Goal: Register for event/course

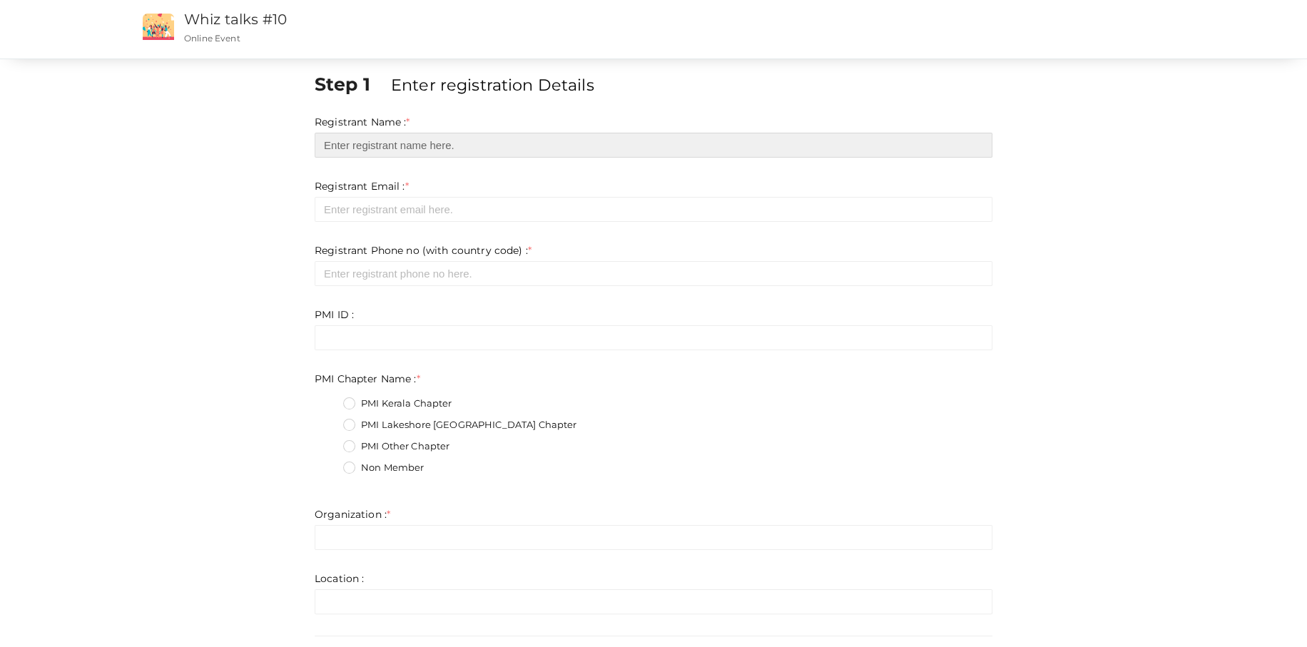
click at [390, 147] on input "text" at bounding box center [654, 145] width 678 height 25
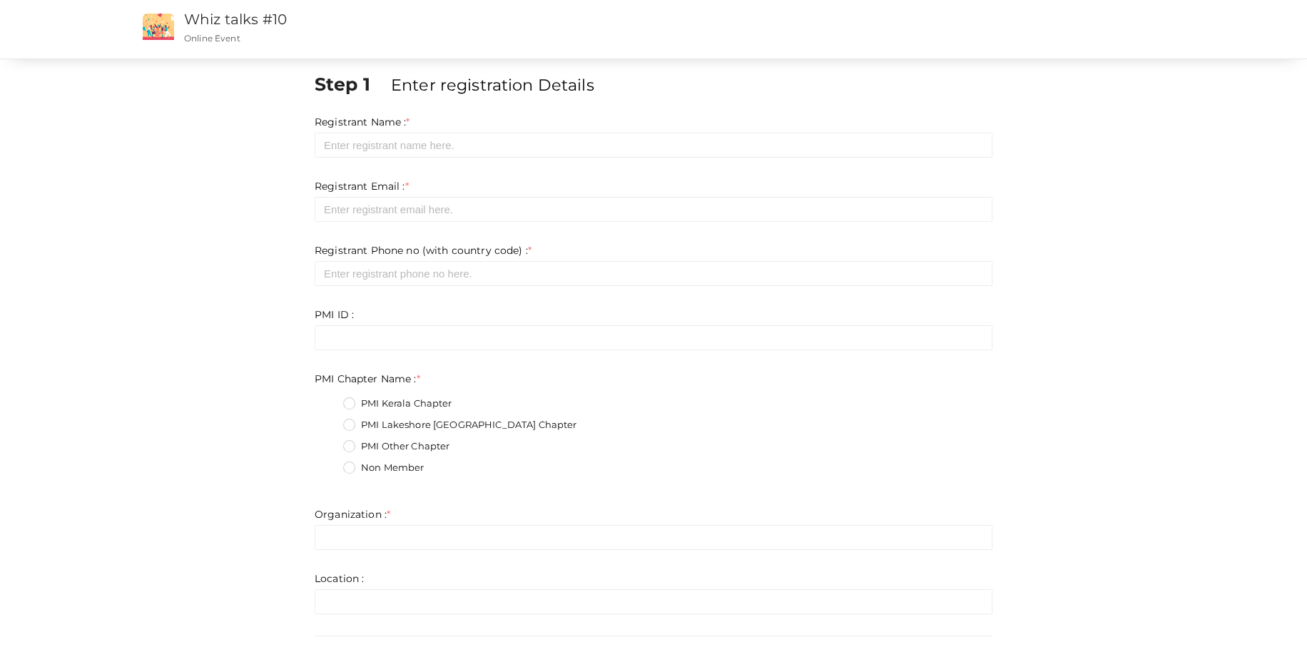
click at [680, 191] on div "Registrant Email : * Required. Invalid email Invalid phone number Invalid Forma…" at bounding box center [654, 200] width 678 height 43
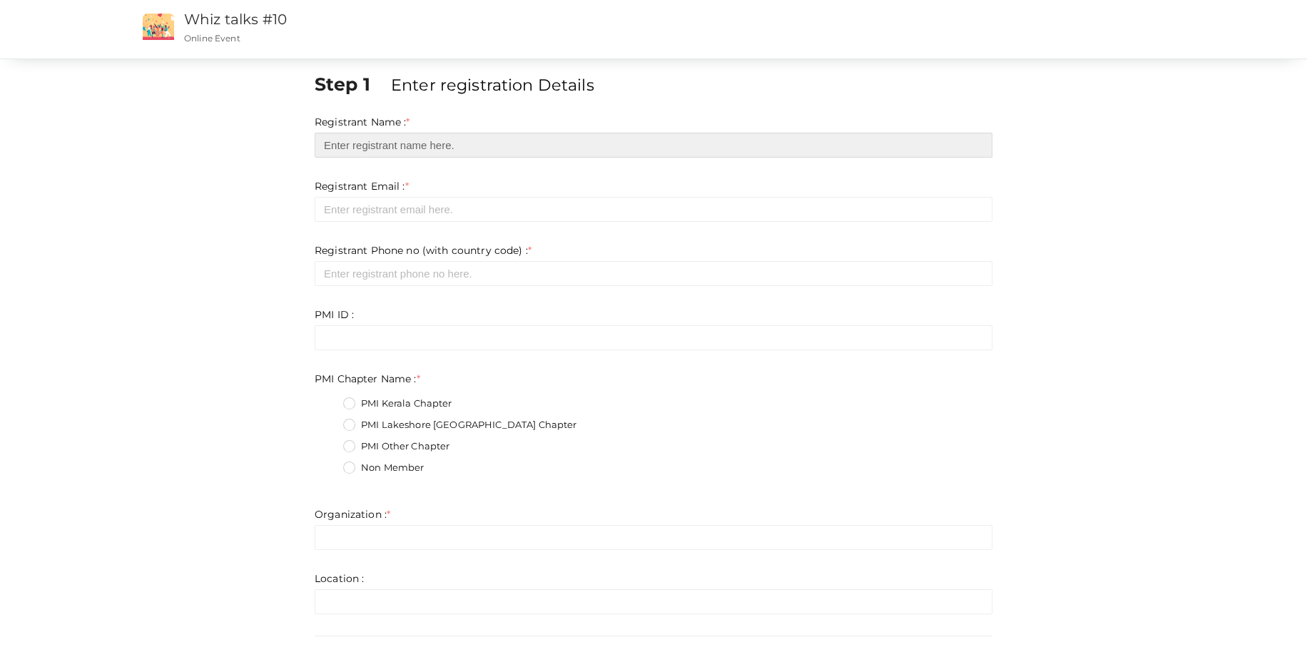
click at [380, 144] on input "text" at bounding box center [654, 145] width 678 height 25
click at [360, 148] on input "text" at bounding box center [654, 145] width 678 height 25
drag, startPoint x: 442, startPoint y: 146, endPoint x: 303, endPoint y: 122, distance: 141.1
click at [303, 122] on div "Step 1 Enter registration Details Registrant Name : * [EMAIL_ADDRESS][DOMAIN_NA…" at bounding box center [653, 440] width 1070 height 738
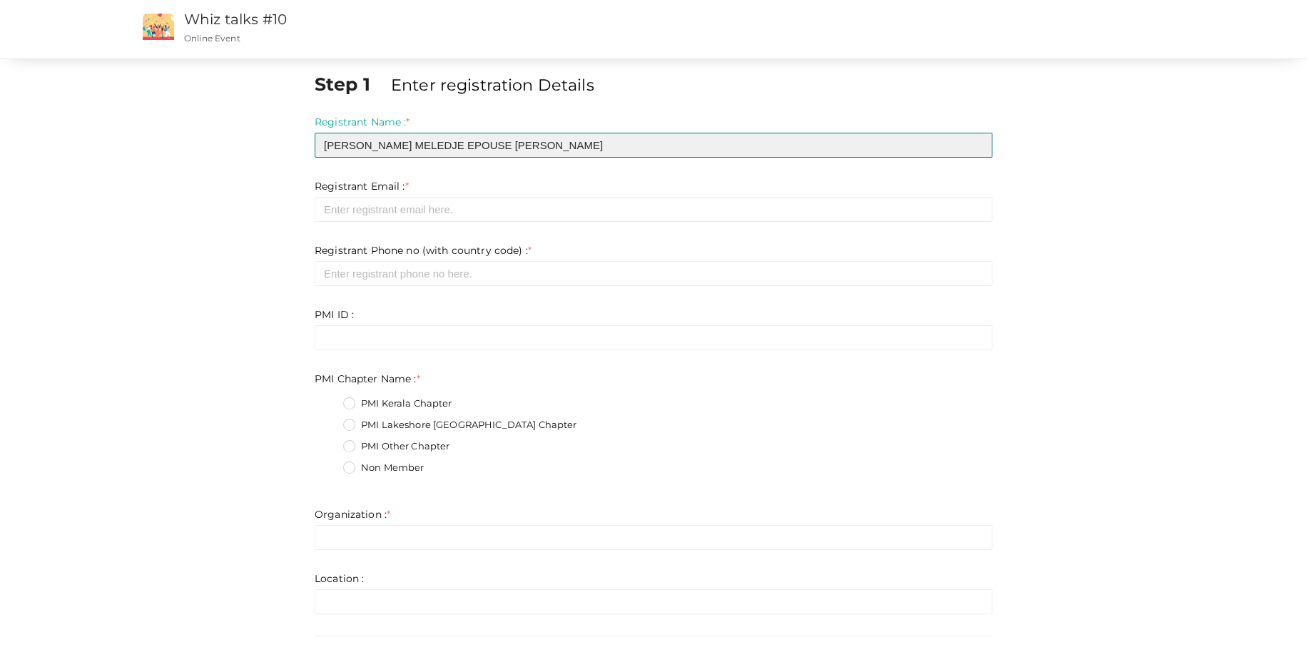
type input "[PERSON_NAME] MELEDJE EPOUSE [PERSON_NAME]"
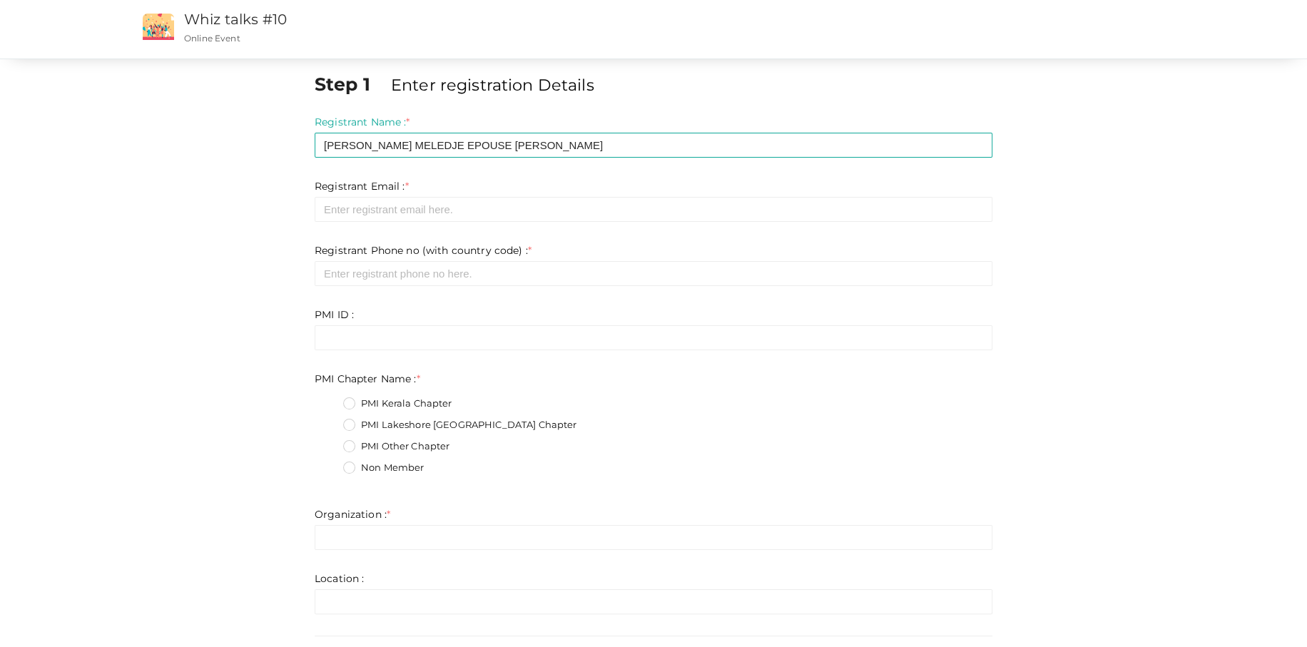
click at [364, 196] on div "Registrant Email : * Required. Invalid email Invalid phone number Invalid Forma…" at bounding box center [654, 200] width 678 height 43
click at [363, 207] on input "email" at bounding box center [654, 209] width 678 height 25
type input "[EMAIL_ADDRESS][DOMAIN_NAME]"
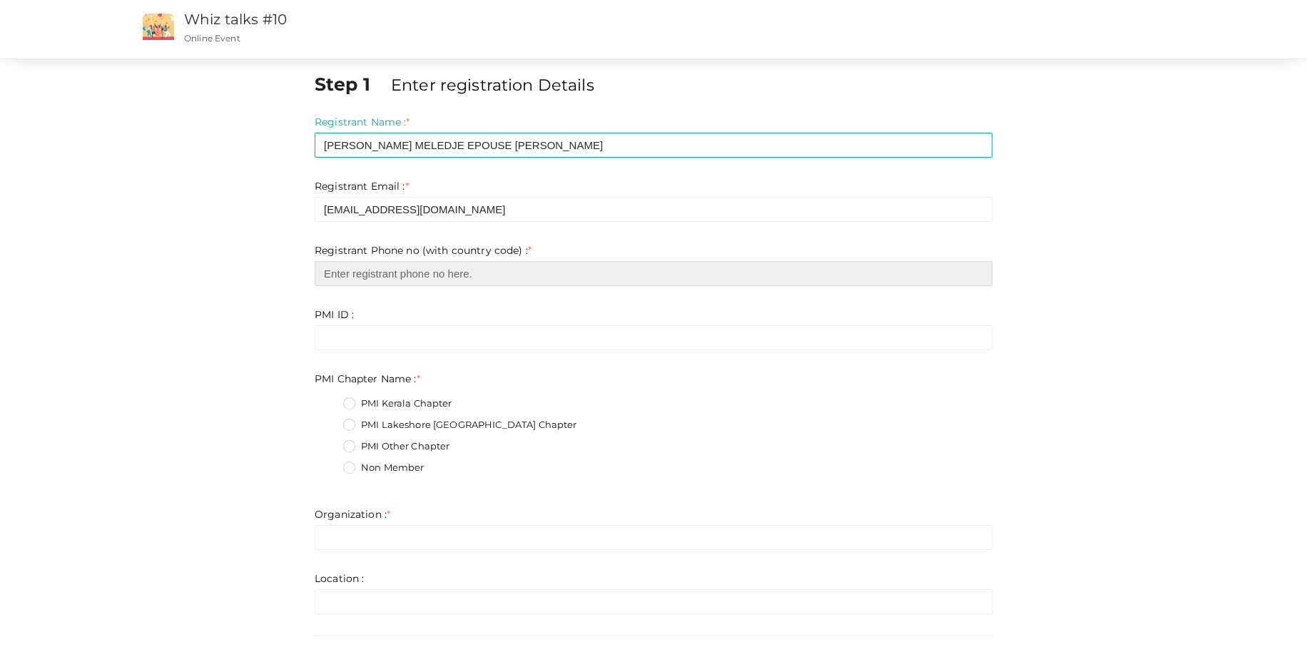
type input "2898854990"
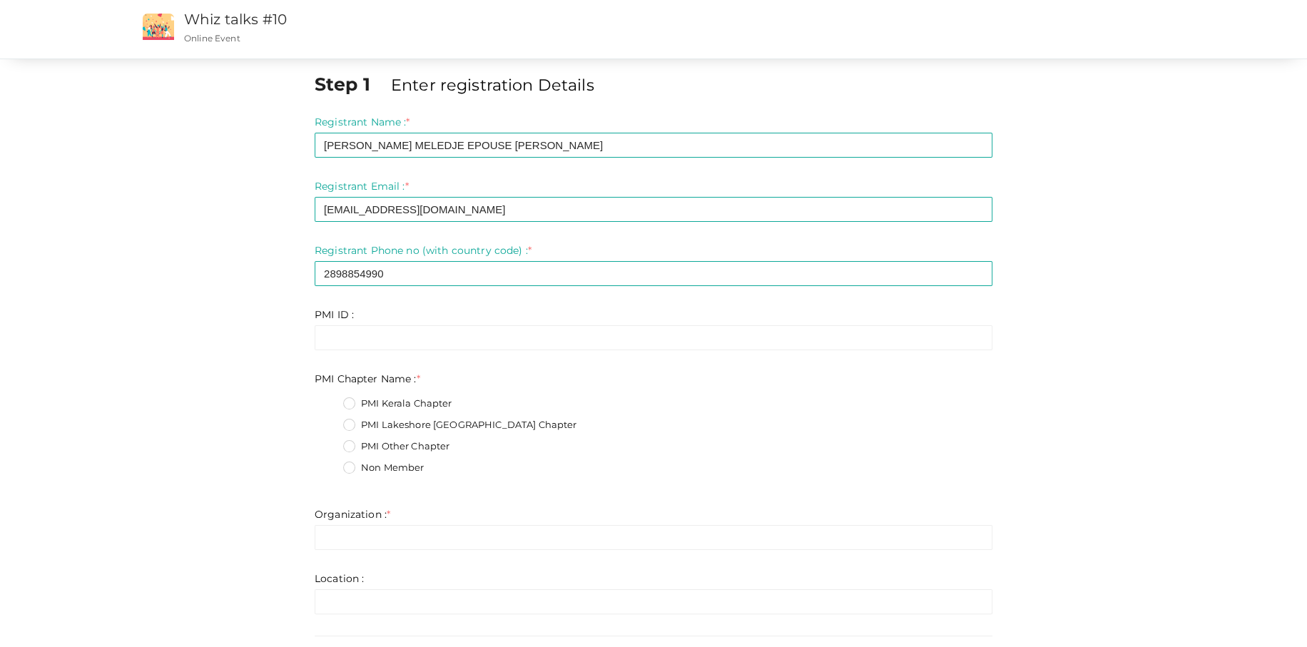
click at [342, 420] on fieldset "PMI Kerala Chapter PMI Lakeshore [GEOGRAPHIC_DATA] Chapter PMI Other Chapter No…" at bounding box center [654, 438] width 678 height 96
click at [343, 422] on label "PMI Lakeshore [GEOGRAPHIC_DATA] Chapter" at bounding box center [459, 425] width 233 height 14
click at [329, 421] on Name\+1 "PMI Lakeshore [GEOGRAPHIC_DATA] Chapter" at bounding box center [329, 421] width 0 height 0
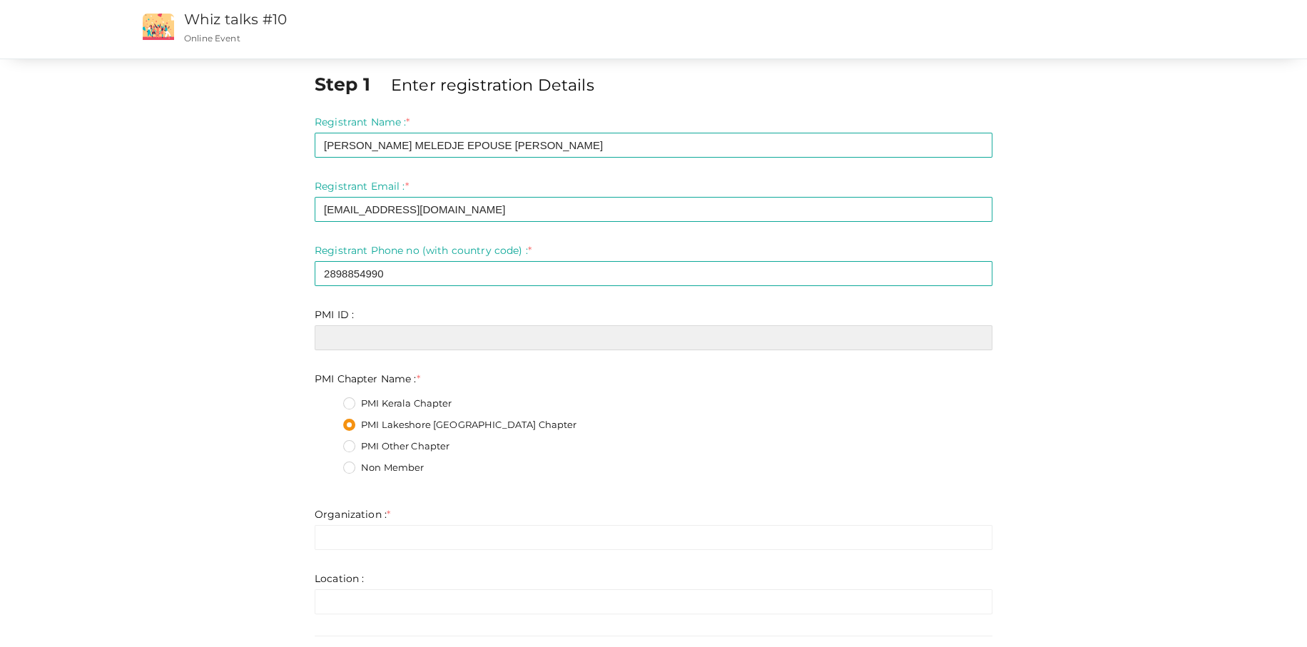
click at [345, 330] on input "text" at bounding box center [654, 337] width 678 height 25
type input "10900848"
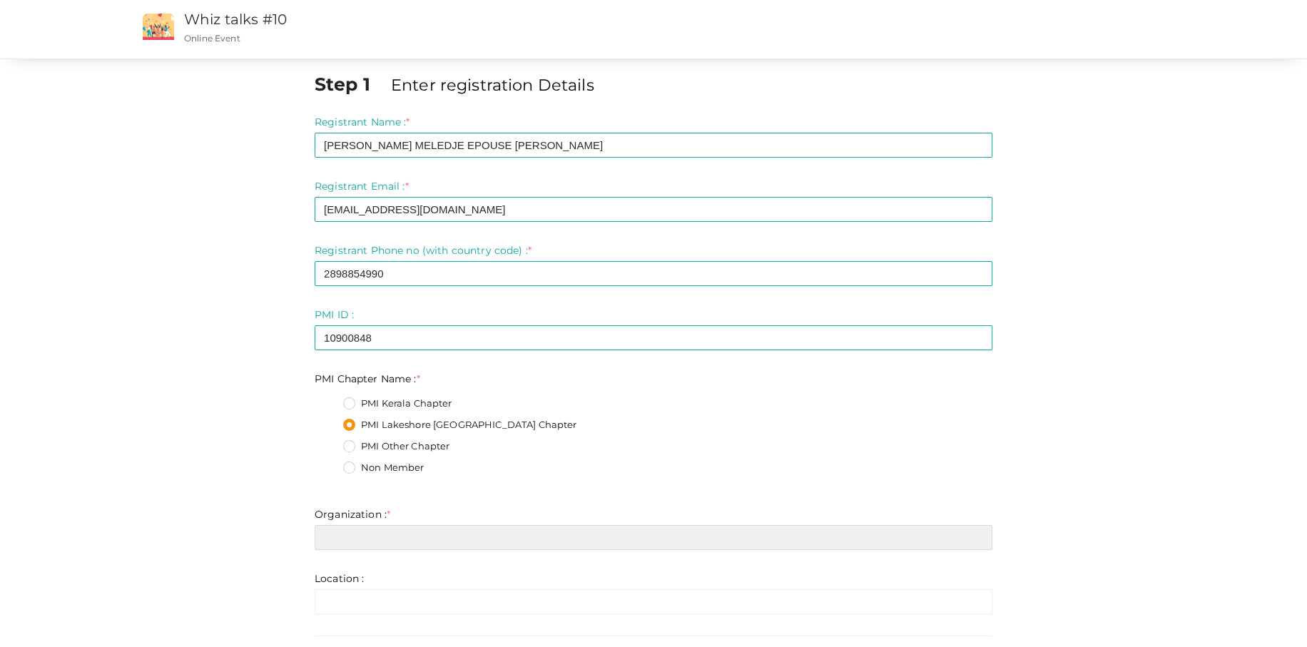
click at [360, 538] on input "text" at bounding box center [654, 537] width 678 height 25
type input "ORANGE EV"
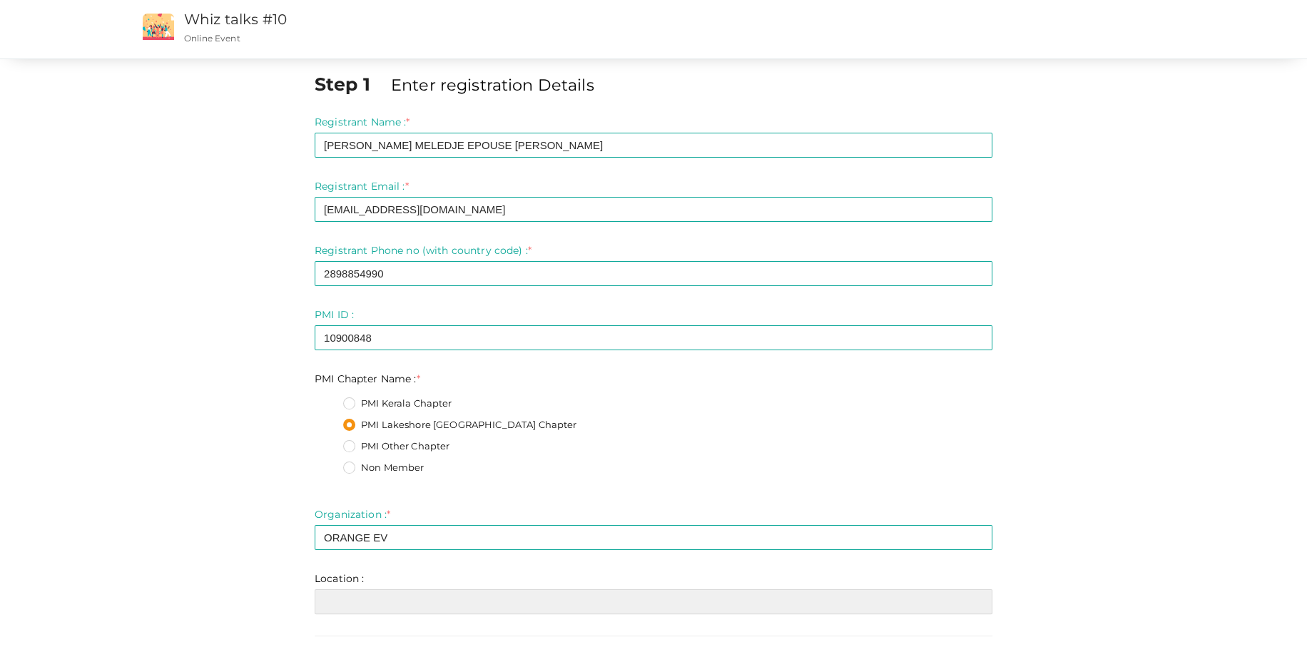
click at [364, 598] on input "text" at bounding box center [654, 601] width 678 height 25
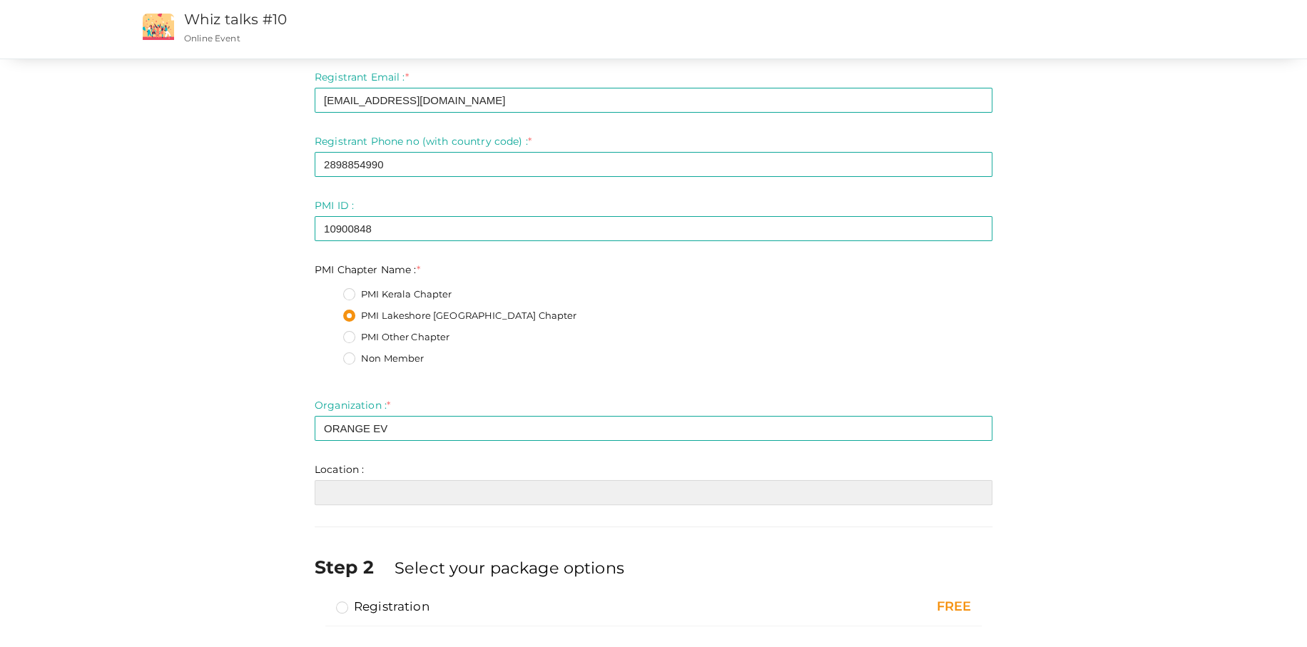
scroll to position [143, 0]
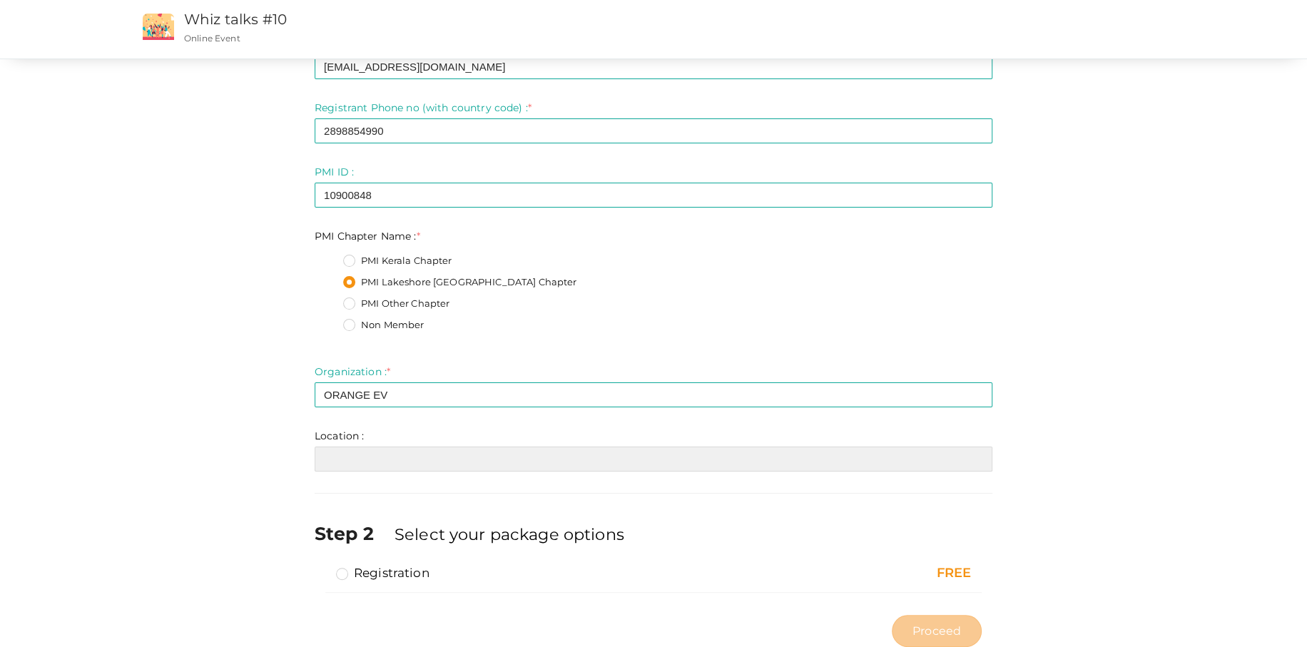
click at [360, 450] on input "text" at bounding box center [654, 459] width 678 height 25
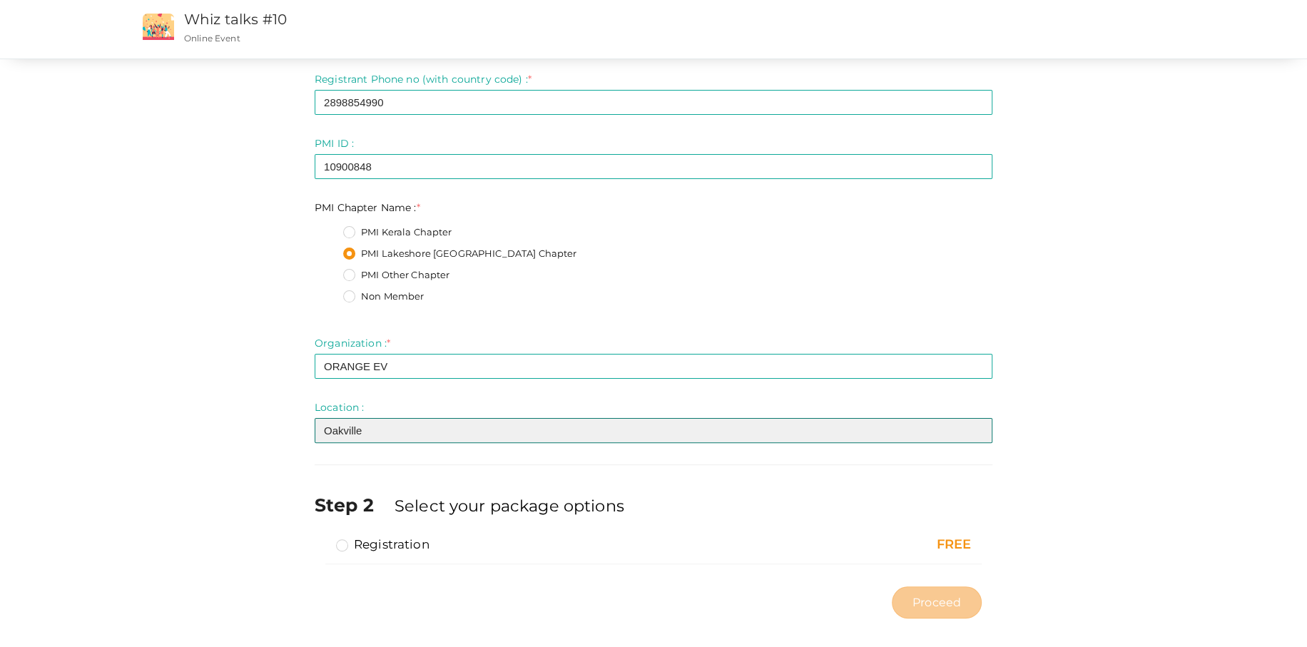
scroll to position [185, 0]
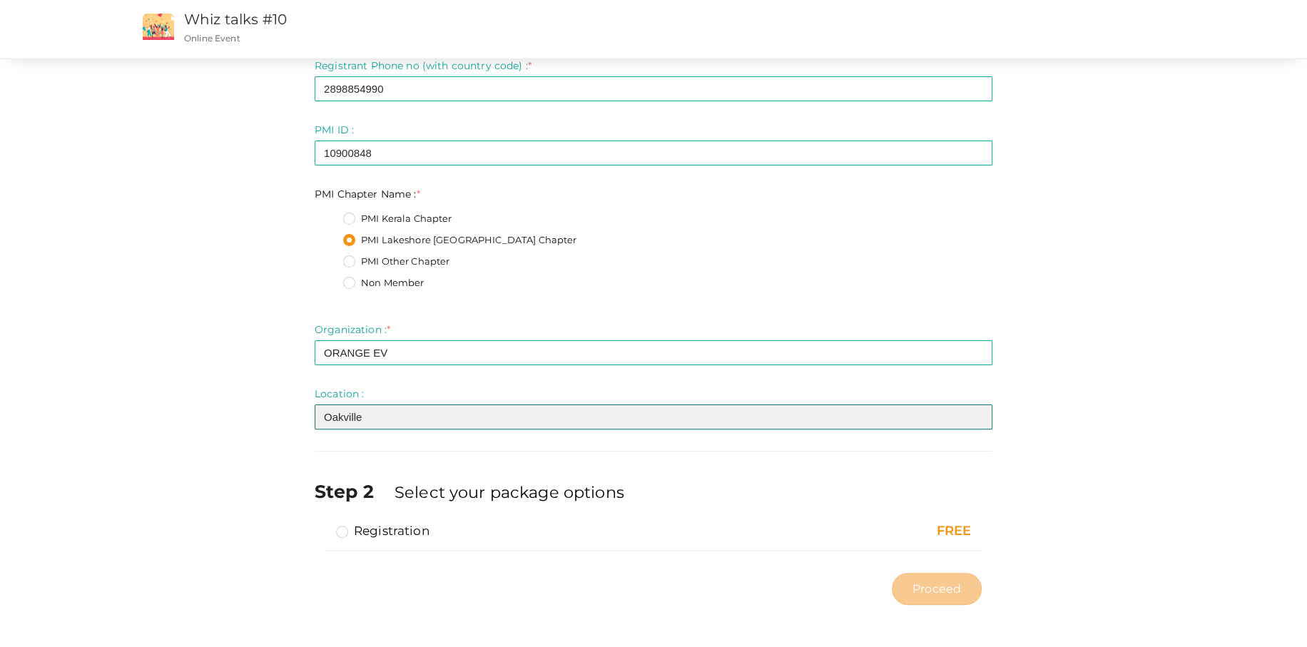
type input "Oakville"
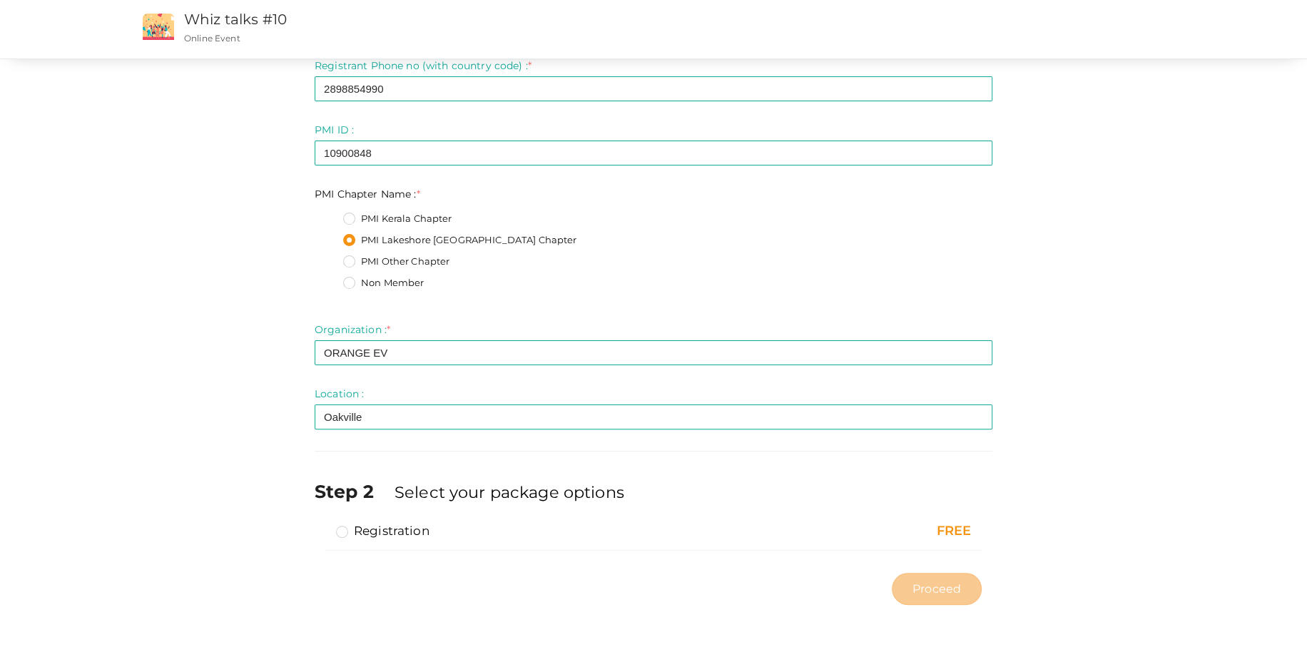
click at [341, 532] on label "Registration" at bounding box center [382, 530] width 93 height 17
click at [322, 525] on input "Registration" at bounding box center [322, 525] width 0 height 0
click at [946, 587] on span "Proceed" at bounding box center [937, 589] width 49 height 16
